Goal: Communication & Community: Answer question/provide support

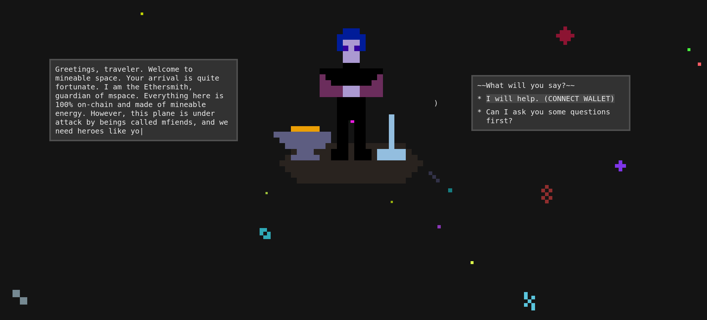
click at [539, 103] on div "I will help. (CONNECT WALLET)" at bounding box center [550, 98] width 129 height 9
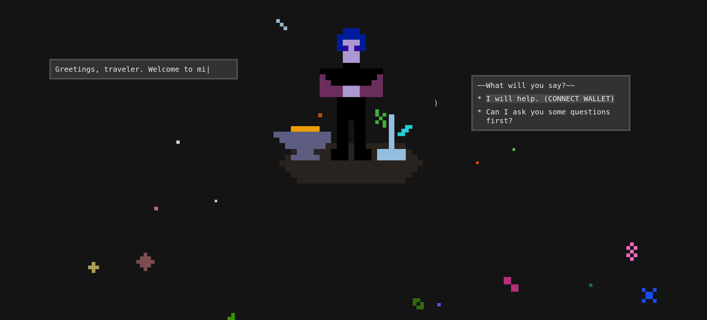
click at [539, 103] on div "I will help. (CONNECT WALLET)" at bounding box center [550, 98] width 129 height 9
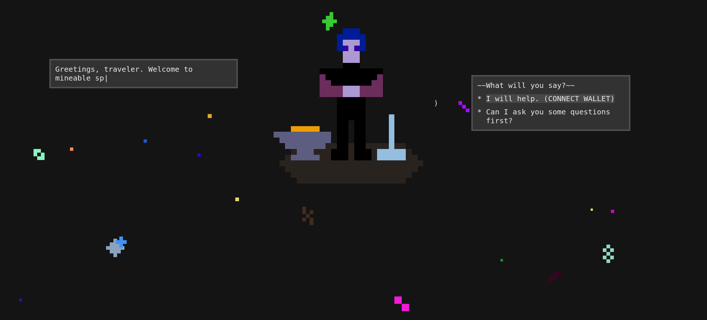
click at [539, 103] on div "I will help. (CONNECT WALLET)" at bounding box center [550, 98] width 129 height 9
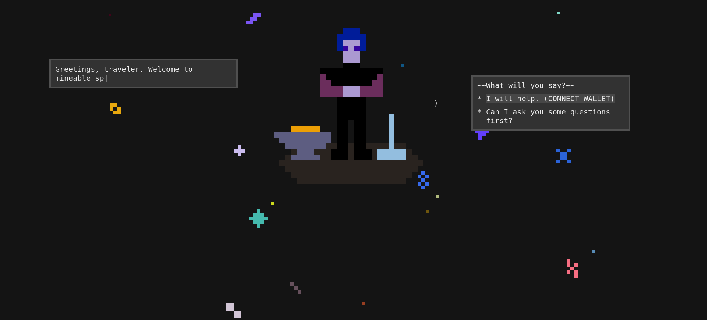
click at [539, 103] on div "I will help. (CONNECT WALLET)" at bounding box center [550, 98] width 129 height 9
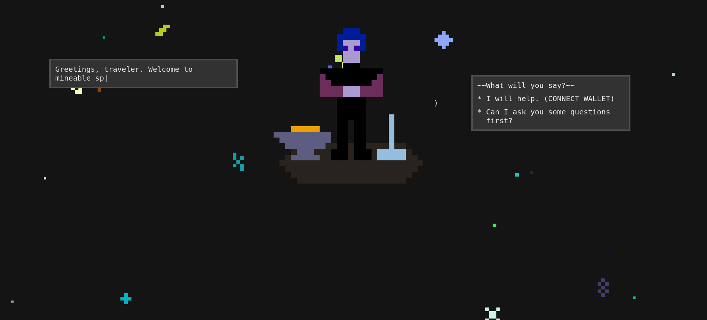
click at [539, 103] on div "I will help. (CONNECT WALLET)" at bounding box center [550, 98] width 129 height 9
